Goal: Task Accomplishment & Management: Manage account settings

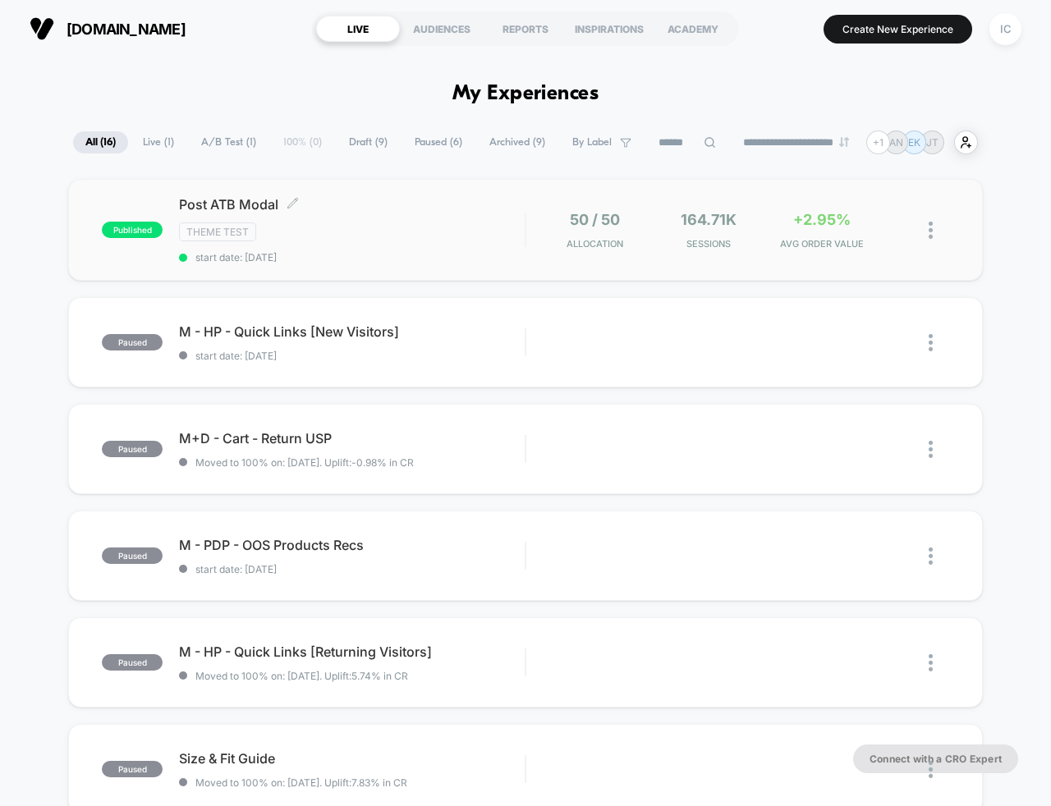
click at [333, 223] on div "Theme Test" at bounding box center [352, 232] width 346 height 19
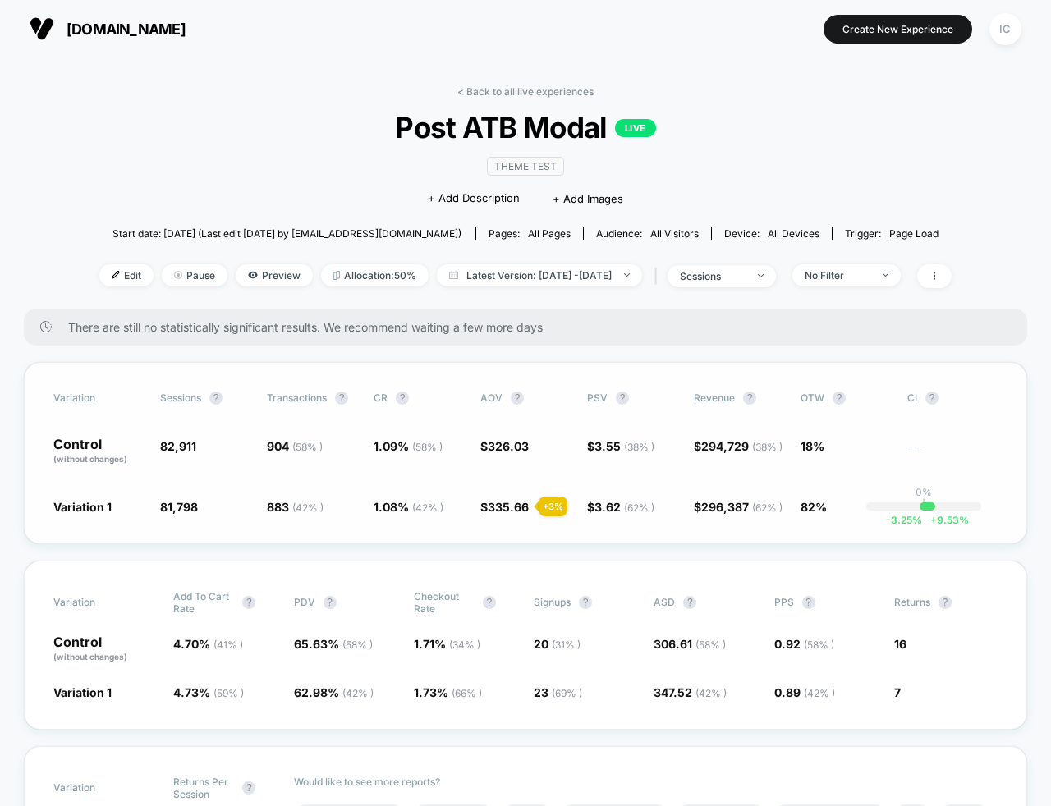
click at [379, 544] on div "Variation Sessions ? Transactions ? CR ? AOV ? PSV ? Revenue ? OTW ? CI ? Contr…" at bounding box center [525, 453] width 1003 height 182
click at [511, 515] on span "$ 335.66 + 3 %" at bounding box center [525, 506] width 90 height 16
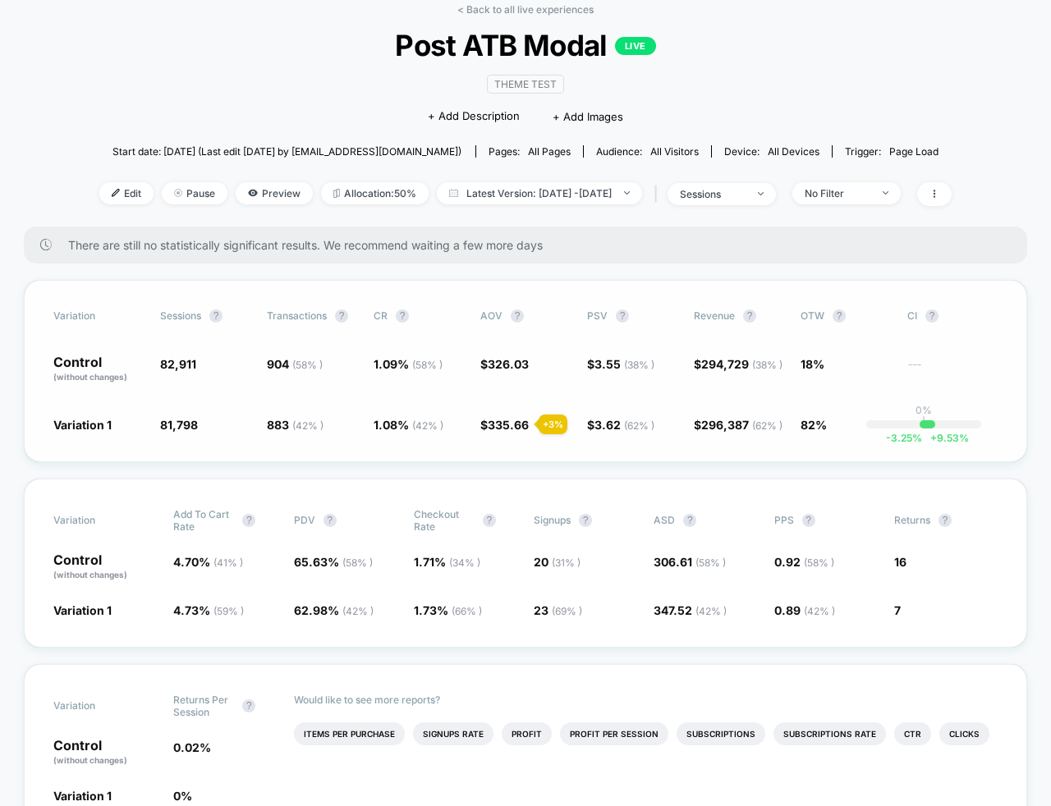
scroll to position [246, 0]
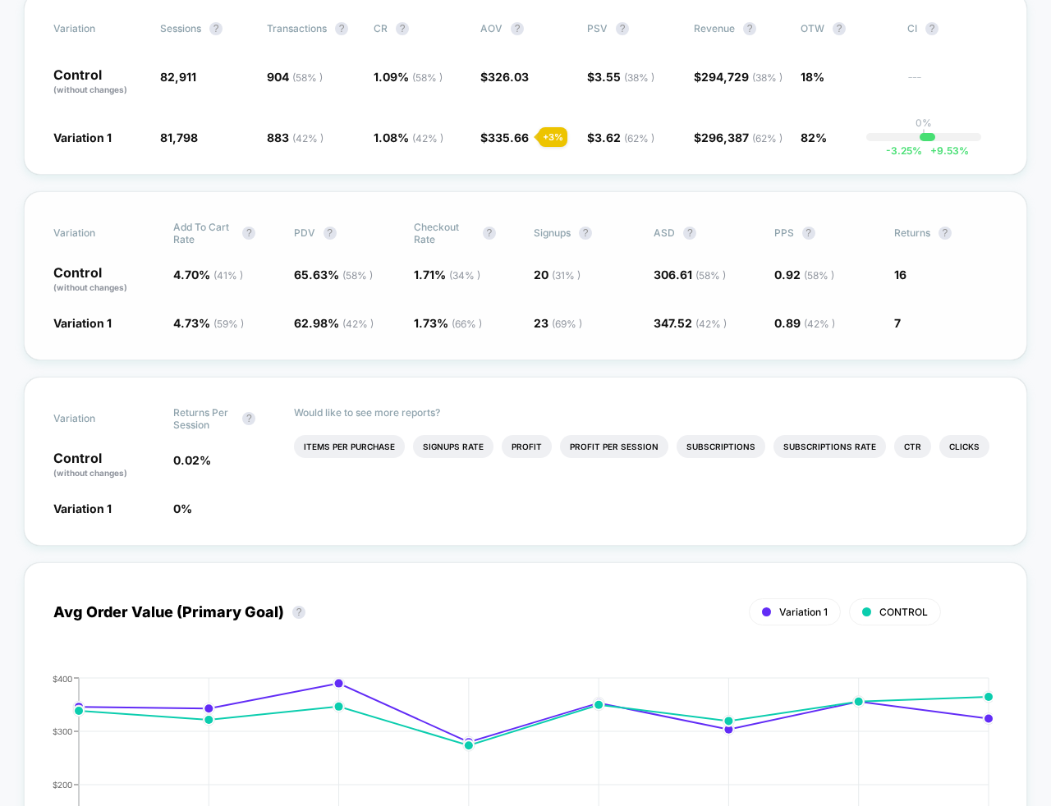
scroll to position [0, 0]
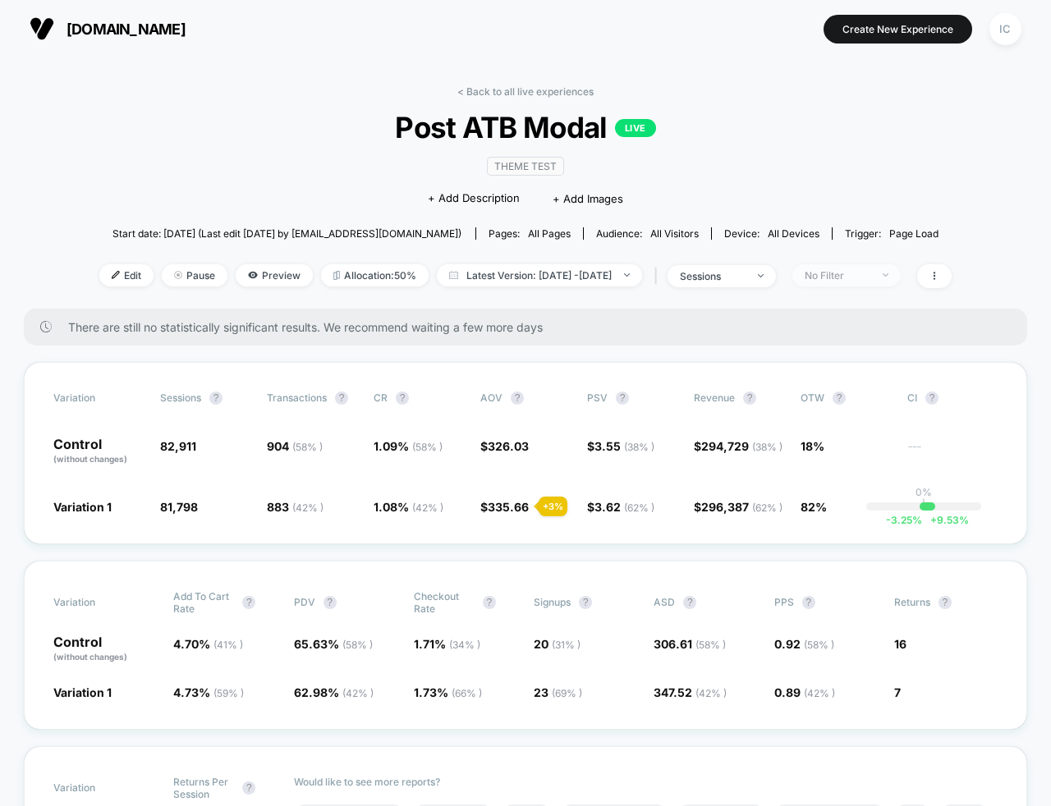
click at [860, 282] on span "No Filter" at bounding box center [846, 275] width 108 height 22
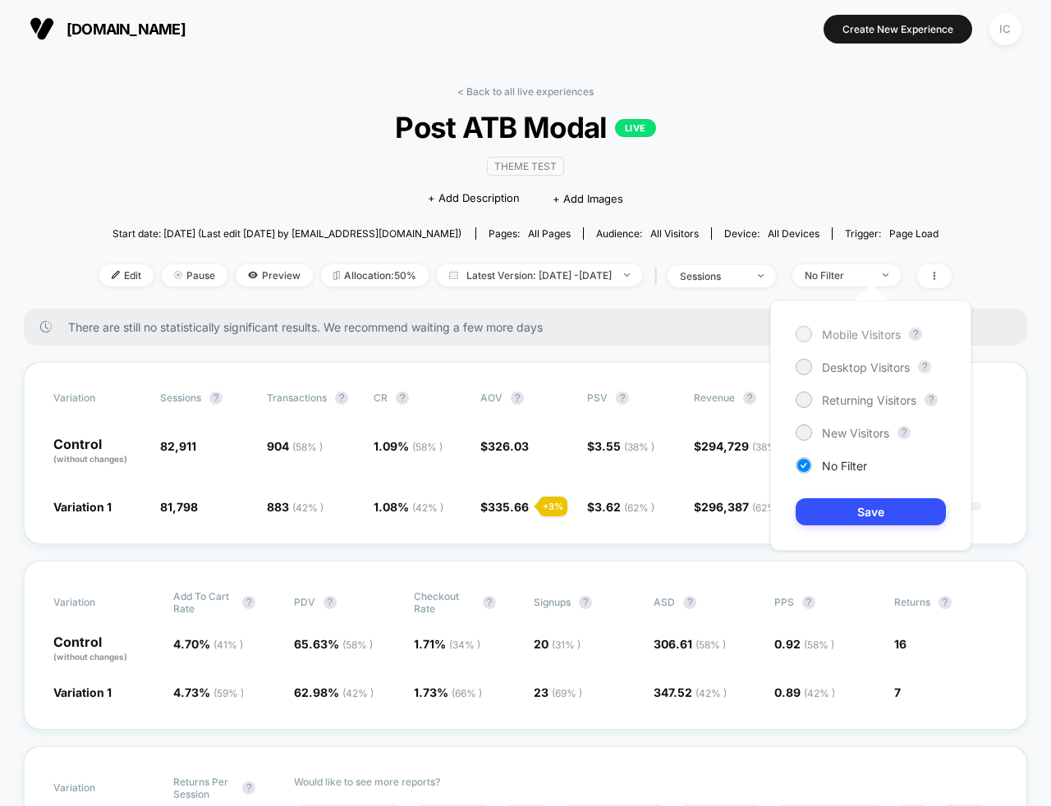
click at [851, 334] on span "Mobile Visitors" at bounding box center [861, 335] width 79 height 14
click at [883, 498] on div "Mobile Visitors ? Desktop Visitors ? Returning Visitors ? New Visitors ? No Fil…" at bounding box center [870, 426] width 201 height 250
click at [884, 521] on button "Save" at bounding box center [871, 511] width 150 height 27
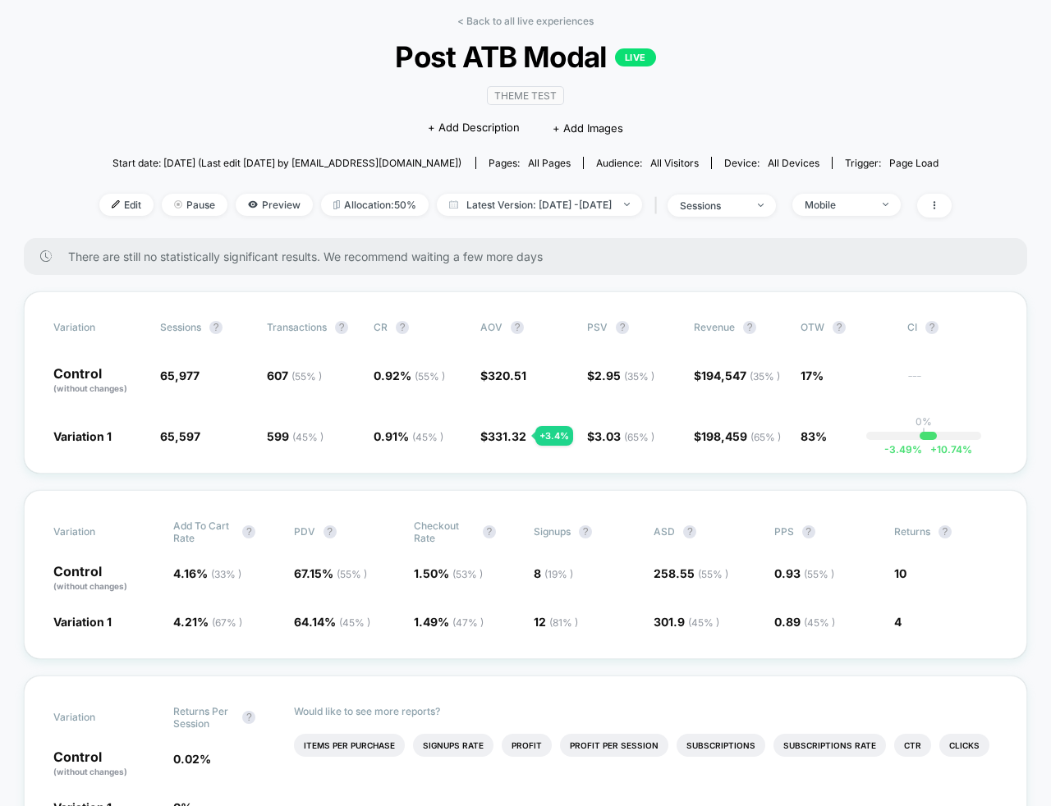
scroll to position [73, 0]
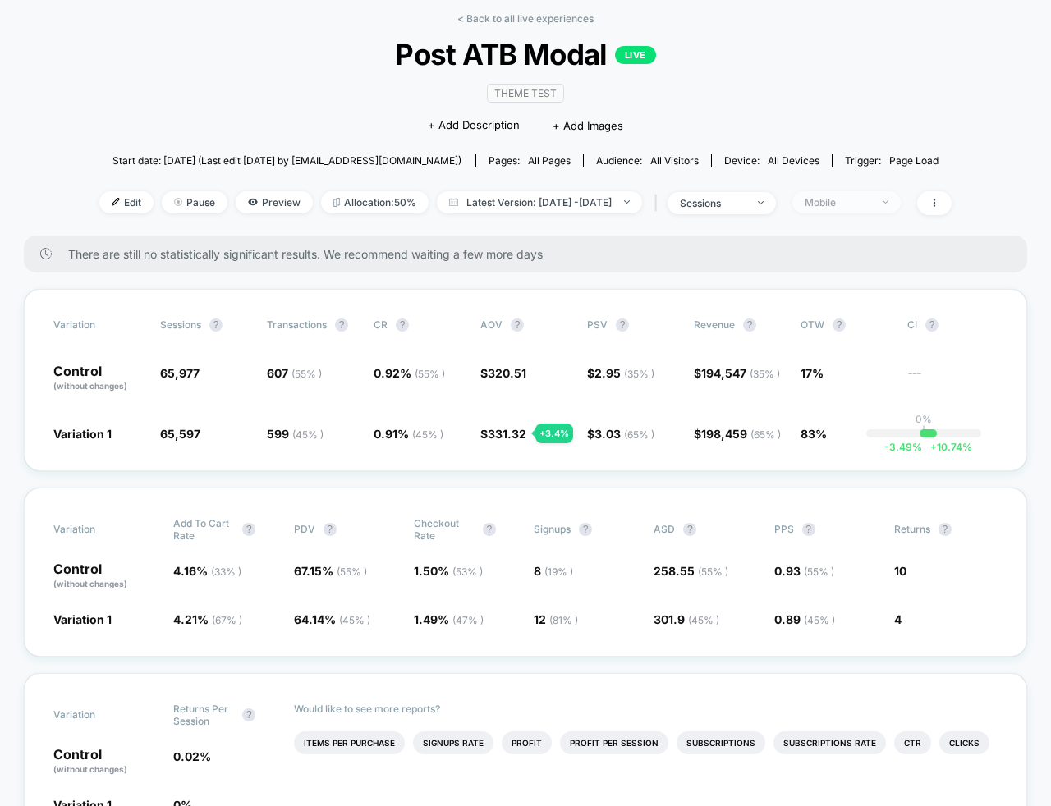
click at [901, 209] on span "Mobile" at bounding box center [846, 202] width 108 height 22
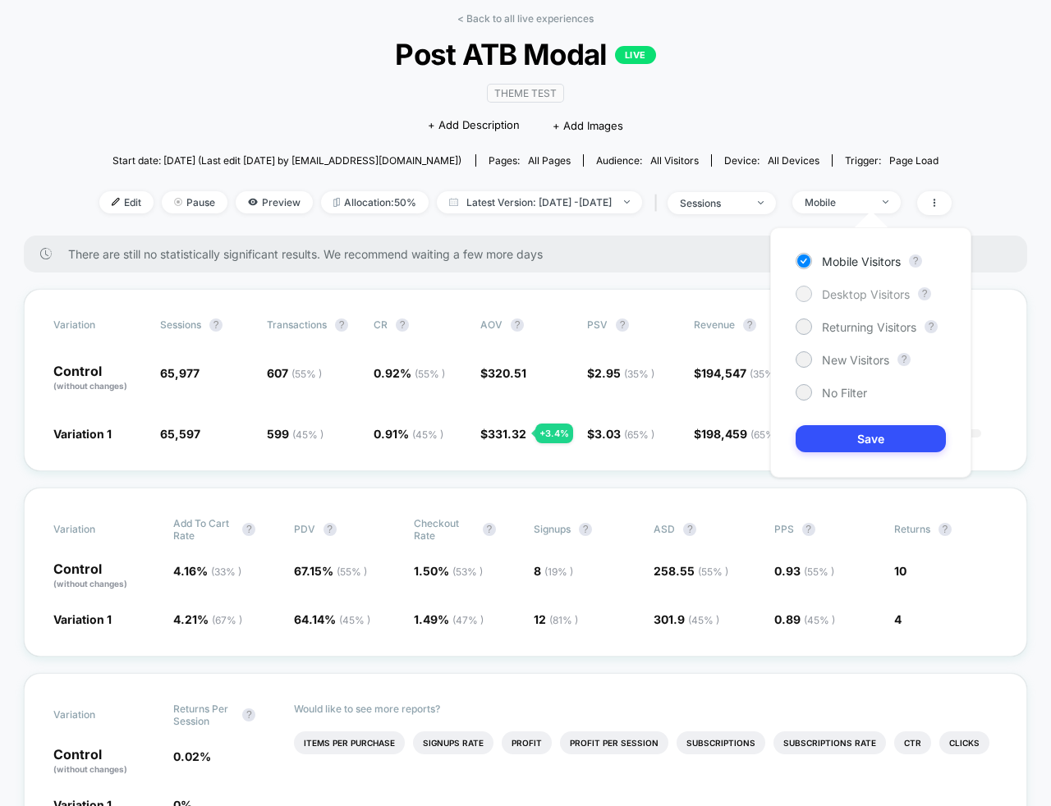
click at [838, 296] on span "Desktop Visitors" at bounding box center [866, 294] width 88 height 14
click at [851, 442] on button "Save" at bounding box center [871, 438] width 150 height 27
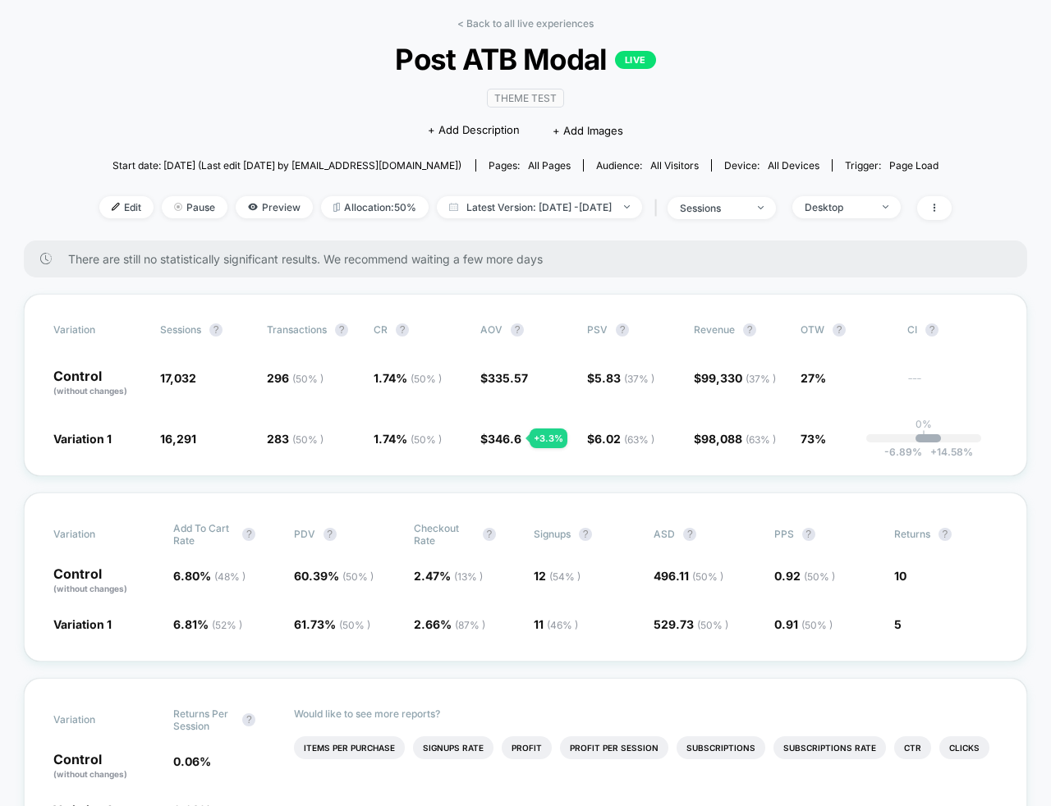
scroll to position [67, 0]
click at [543, 442] on div "+ 3.3 %" at bounding box center [549, 440] width 38 height 20
click at [899, 210] on span "Desktop" at bounding box center [846, 209] width 108 height 22
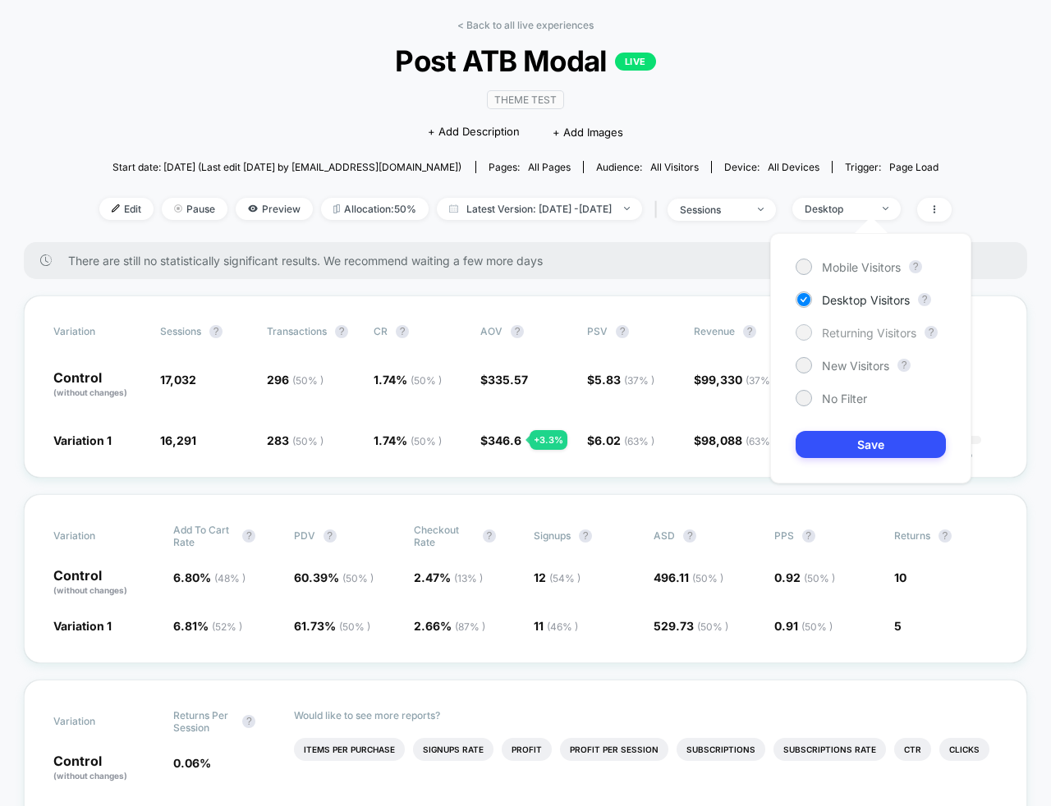
click at [867, 337] on span "Returning Visitors" at bounding box center [869, 333] width 94 height 14
click at [882, 442] on button "Save" at bounding box center [871, 444] width 150 height 27
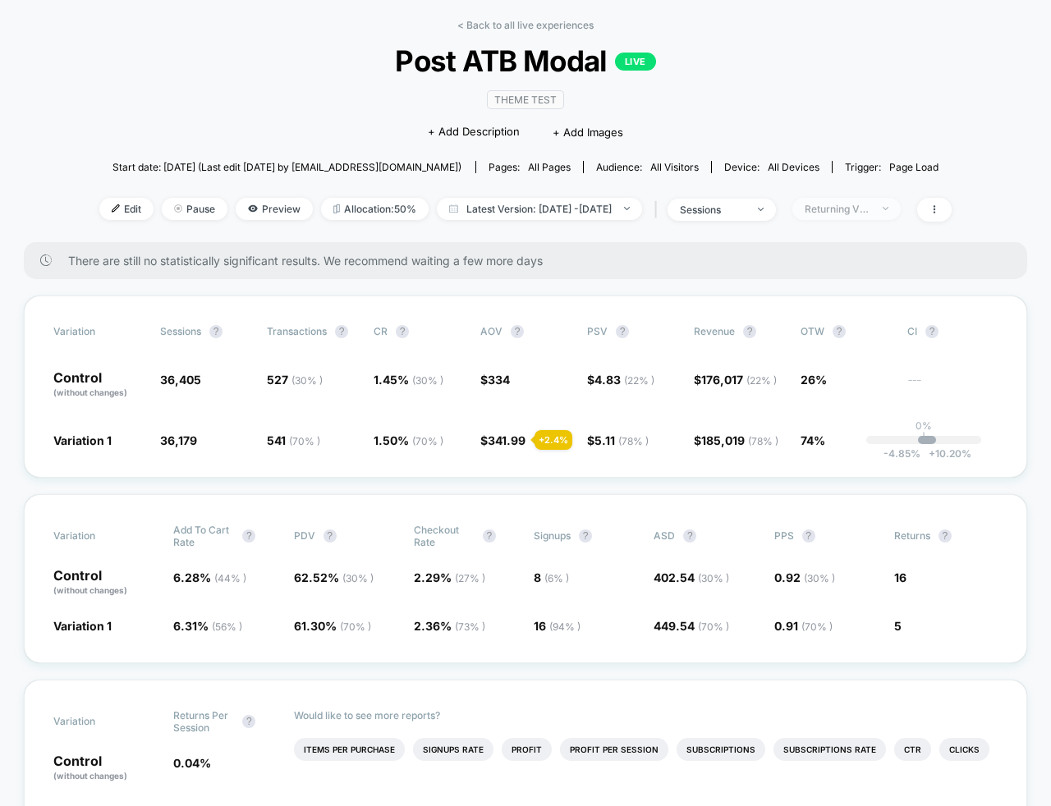
click at [870, 211] on div "Returning Visitors" at bounding box center [838, 209] width 66 height 12
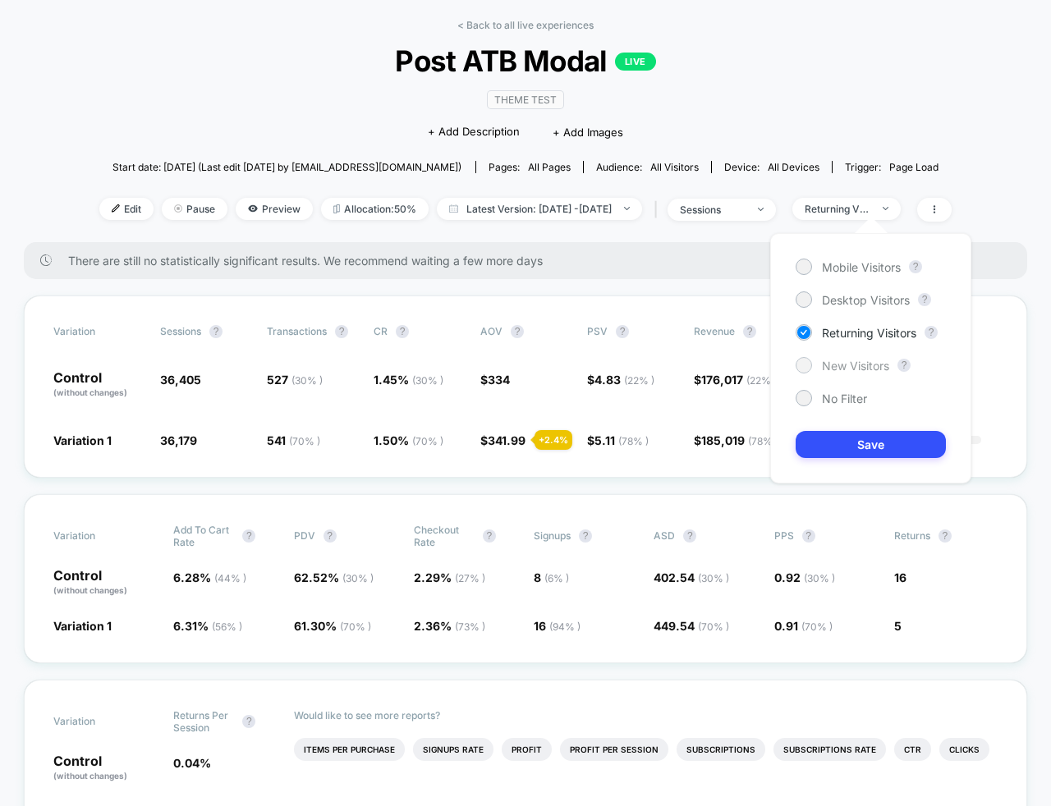
click at [853, 370] on span "New Visitors" at bounding box center [855, 366] width 67 height 14
click at [865, 439] on button "Save" at bounding box center [871, 444] width 150 height 27
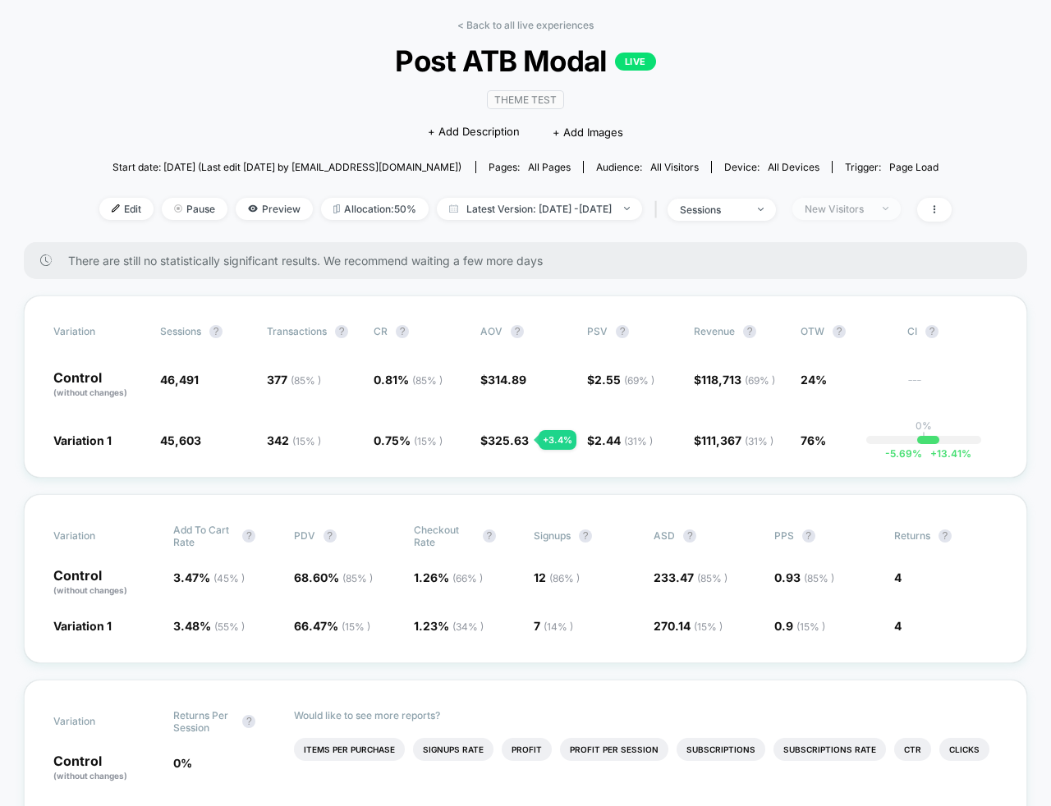
click at [867, 213] on span "New Visitors" at bounding box center [846, 209] width 108 height 22
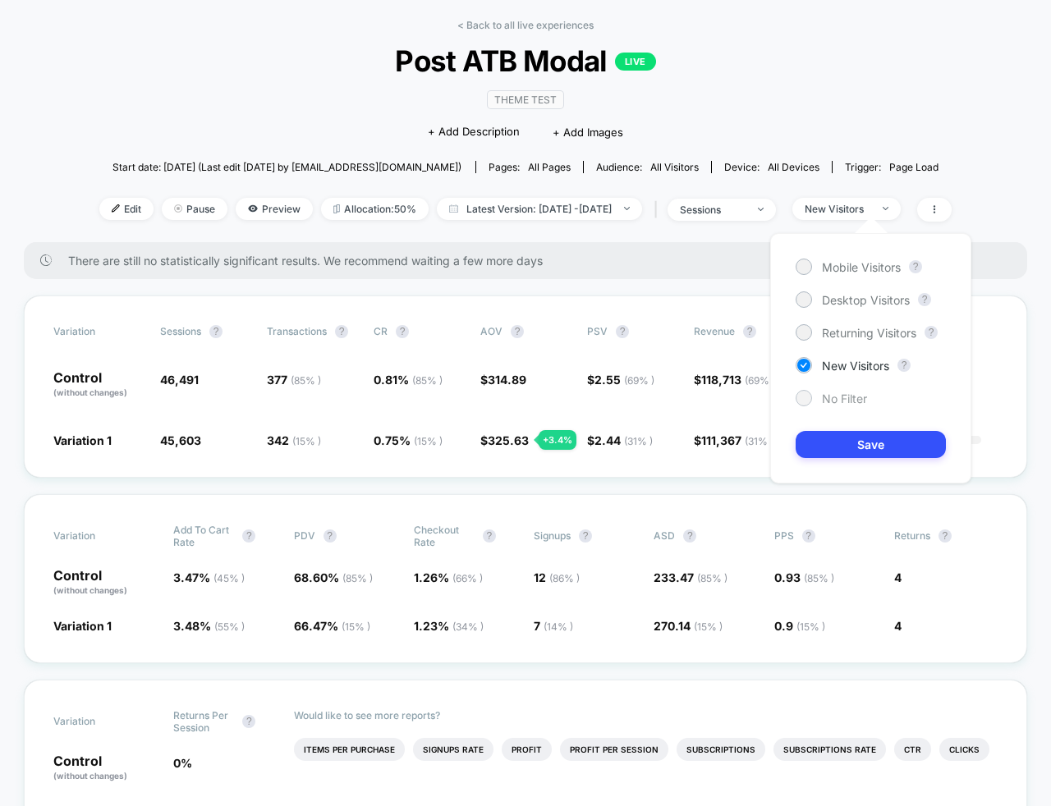
click at [838, 401] on span "No Filter" at bounding box center [844, 399] width 45 height 14
click at [852, 449] on button "Save" at bounding box center [871, 444] width 150 height 27
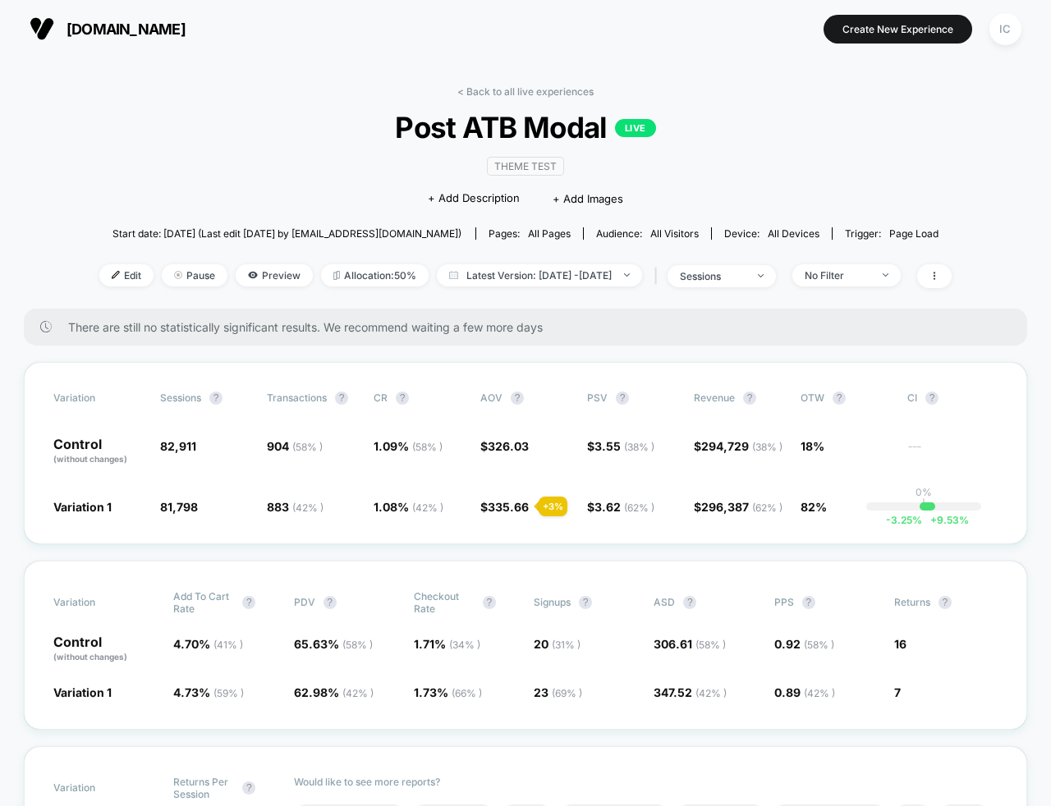
click at [911, 174] on div "< Back to all live experiences Post ATB Modal LIVE Theme Test Click to edit exp…" at bounding box center [525, 196] width 852 height 223
